Goal: Transaction & Acquisition: Purchase product/service

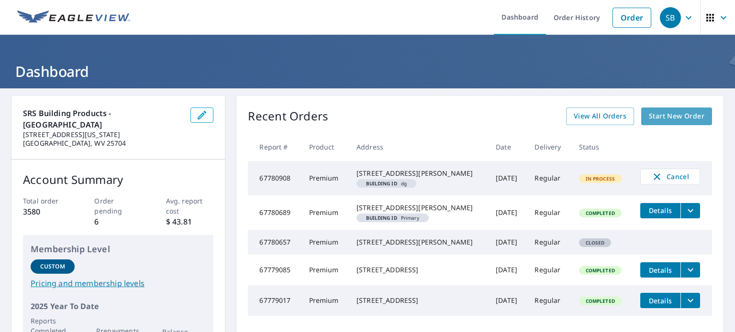
click at [667, 120] on span "Start New Order" at bounding box center [676, 116] width 55 height 12
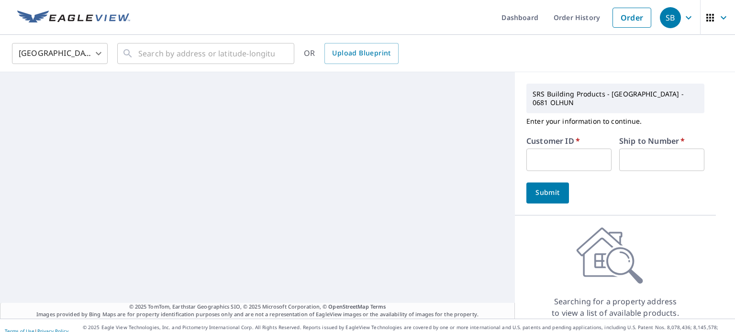
click at [549, 162] on input "text" at bounding box center [568, 160] width 85 height 22
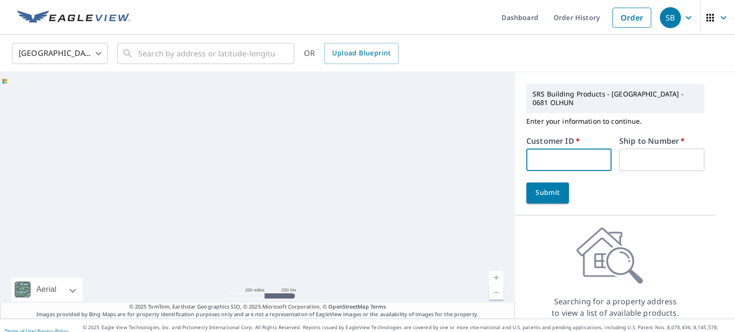
type input "a1r"
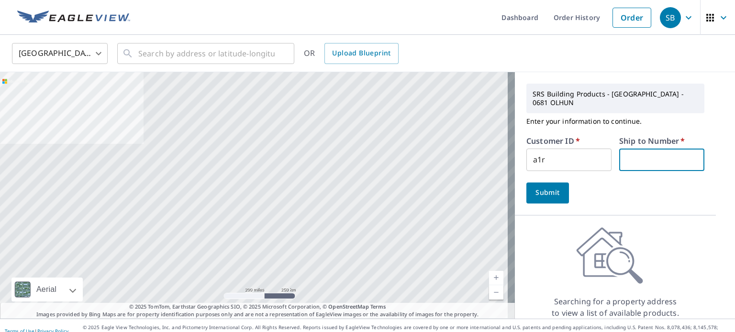
click at [632, 149] on input "text" at bounding box center [661, 160] width 85 height 22
type input "1"
click at [537, 190] on span "Submit" at bounding box center [547, 193] width 27 height 12
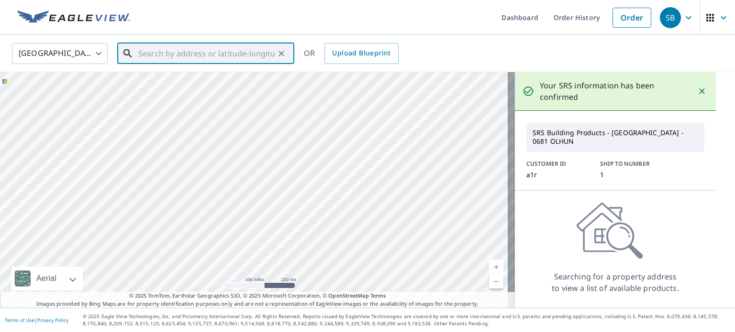
click at [150, 44] on input "text" at bounding box center [206, 53] width 136 height 27
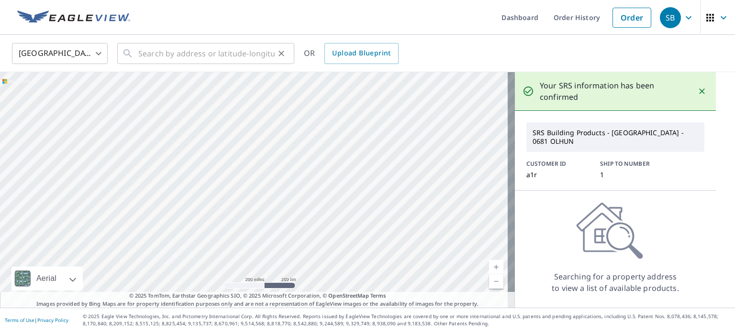
drag, startPoint x: 198, startPoint y: 35, endPoint x: 198, endPoint y: 44, distance: 8.2
click at [198, 41] on div "United States [GEOGRAPHIC_DATA] ​ ​ OR Upload Blueprint" at bounding box center [367, 53] width 735 height 37
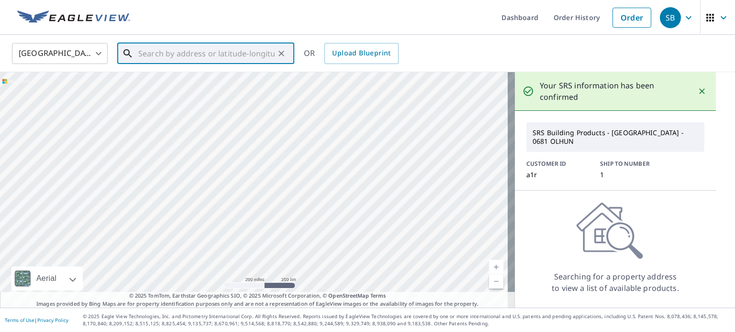
click at [198, 45] on input "text" at bounding box center [206, 53] width 136 height 27
paste input "[STREET_ADDRESS][PERSON_NAME][US_STATE]"
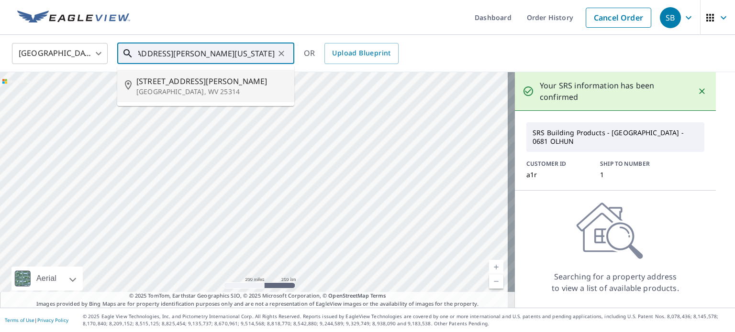
click at [253, 91] on p "[GEOGRAPHIC_DATA], WV 25314" at bounding box center [211, 92] width 150 height 10
type input "[STREET_ADDRESS][PERSON_NAME][PERSON_NAME]"
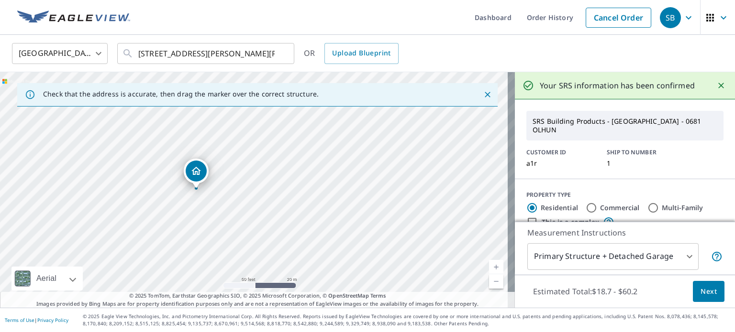
drag, startPoint x: 193, startPoint y: 188, endPoint x: 274, endPoint y: 194, distance: 81.0
click at [274, 194] on div "[STREET_ADDRESS][PERSON_NAME][PERSON_NAME]" at bounding box center [257, 190] width 515 height 236
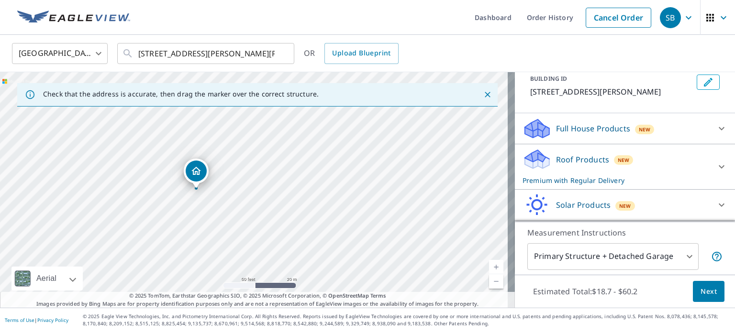
scroll to position [186, 0]
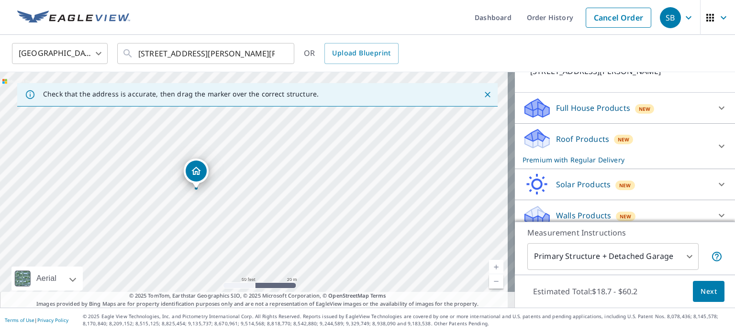
click at [569, 210] on p "Walls Products" at bounding box center [583, 215] width 55 height 11
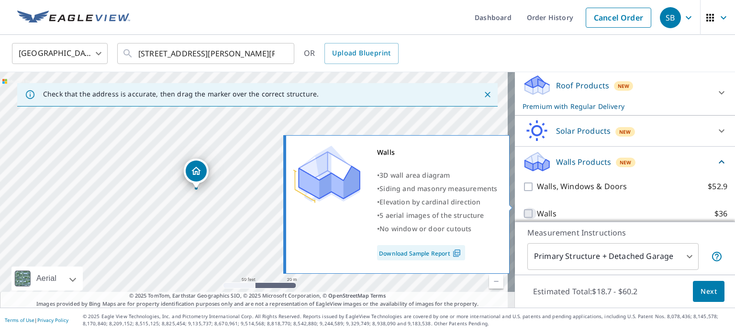
drag, startPoint x: 522, startPoint y: 202, endPoint x: 534, endPoint y: 203, distance: 12.0
click at [522, 208] on input "Walls $36" at bounding box center [529, 213] width 14 height 11
checkbox input "true"
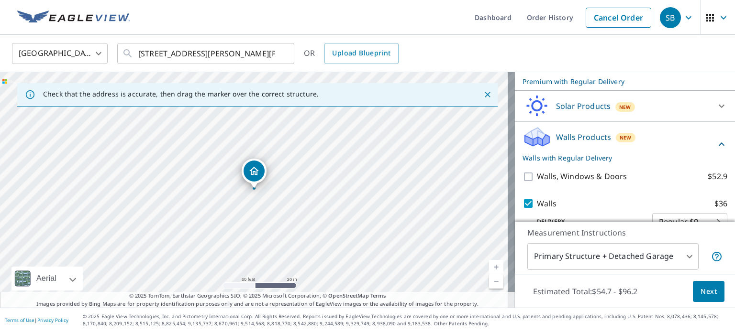
scroll to position [275, 0]
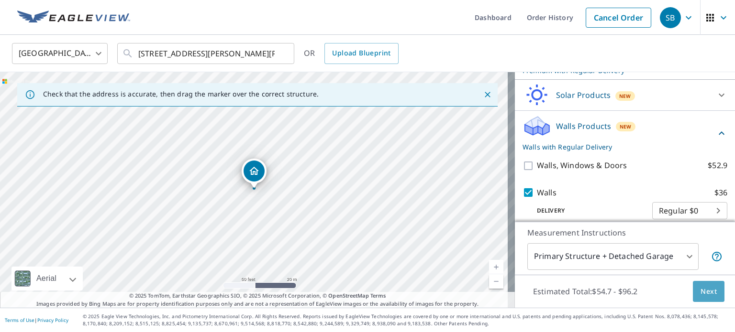
click at [700, 291] on span "Next" at bounding box center [708, 292] width 16 height 12
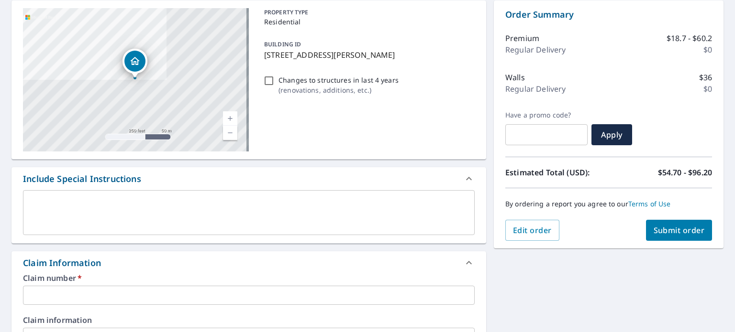
scroll to position [191, 0]
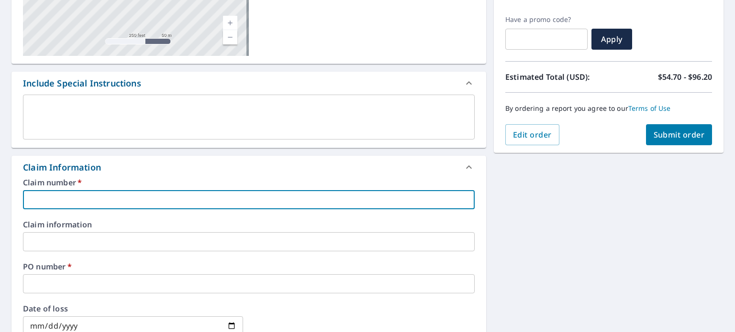
click at [98, 197] on input "text" at bounding box center [248, 199] width 451 height 19
type input "1111"
checkbox input "true"
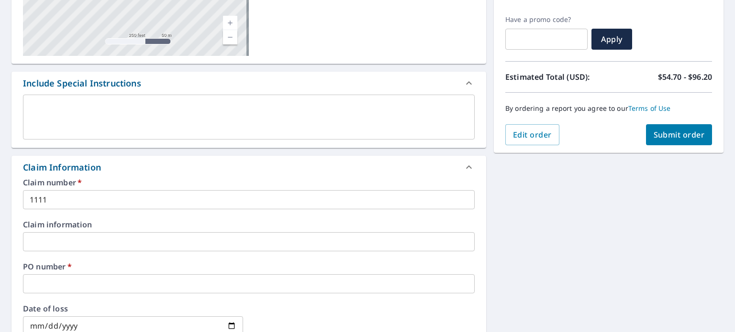
click at [94, 299] on div "Claim number   * 1111 ​ Claim information ​ PO number   * ​ Date of loss ​ Cat …" at bounding box center [248, 282] width 474 height 207
click at [93, 282] on input "text" at bounding box center [248, 284] width 451 height 19
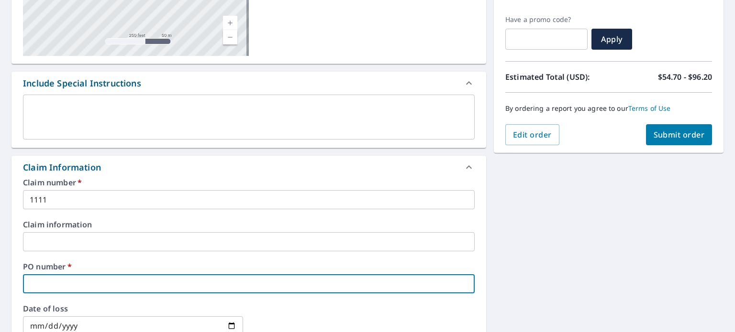
type input "1111"
checkbox input "true"
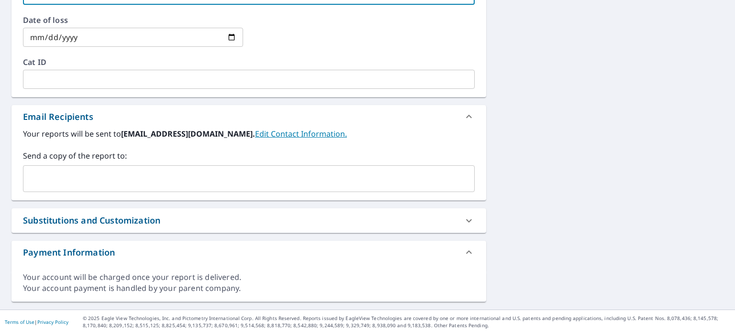
scroll to position [481, 0]
click at [70, 169] on input "text" at bounding box center [241, 178] width 429 height 18
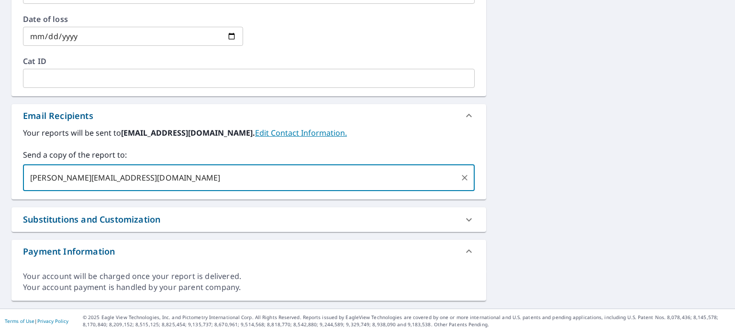
type input "[PERSON_NAME][EMAIL_ADDRESS][DOMAIN_NAME]"
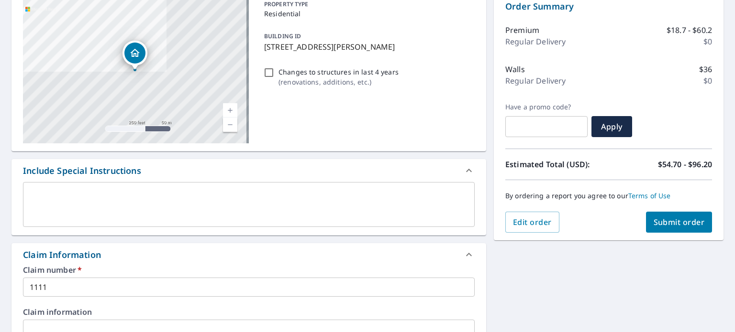
scroll to position [99, 0]
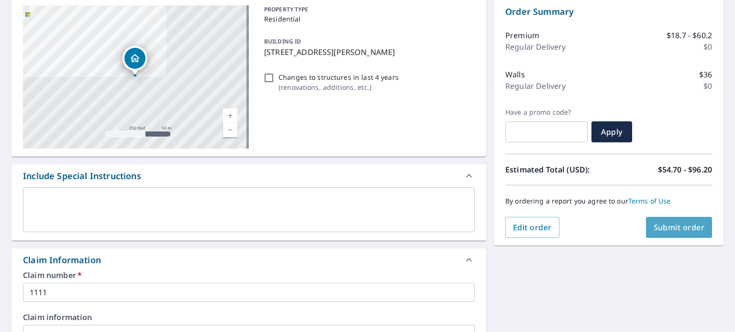
click at [665, 231] on span "Submit order" at bounding box center [678, 227] width 51 height 11
checkbox input "true"
